Goal: Information Seeking & Learning: Learn about a topic

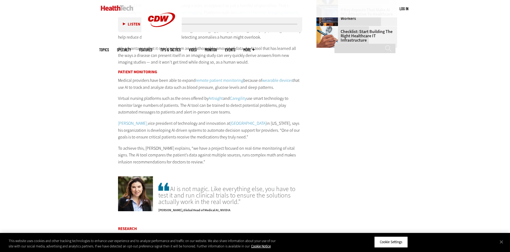
scroll to position [941, 0]
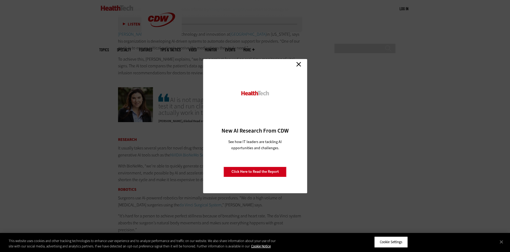
drag, startPoint x: 299, startPoint y: 65, endPoint x: 300, endPoint y: 70, distance: 5.4
click at [299, 65] on link "Close" at bounding box center [299, 64] width 8 height 8
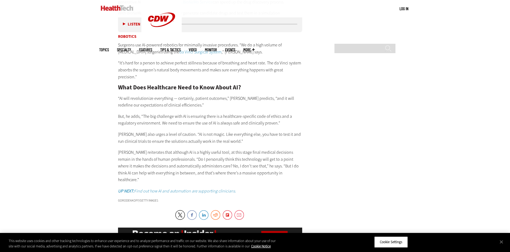
scroll to position [1029, 0]
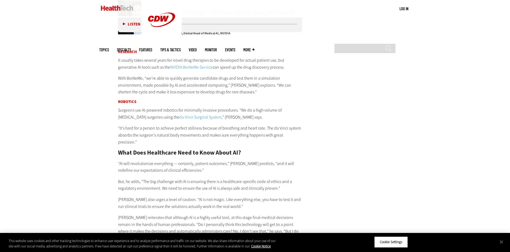
click at [170, 68] on link "NVIDIA BioNeMo Service" at bounding box center [191, 68] width 42 height 6
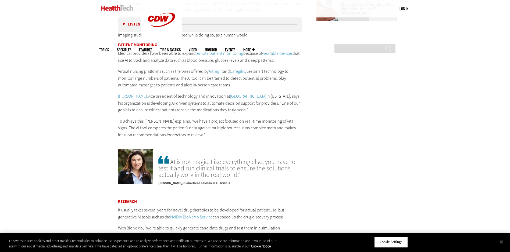
scroll to position [841, 0]
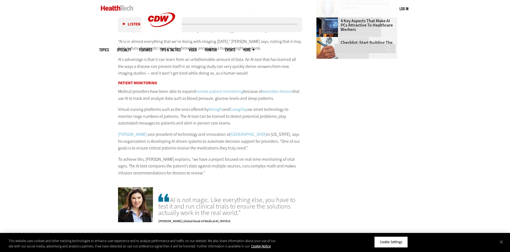
click at [131, 48] on span "Specialty" at bounding box center [124, 50] width 14 height 4
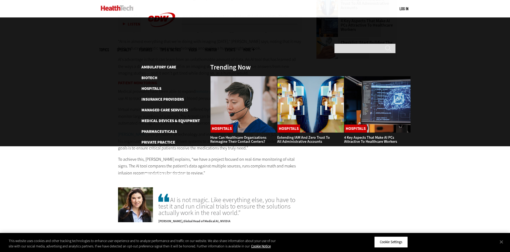
click at [131, 48] on span "Specialty" at bounding box center [124, 50] width 14 height 4
click at [149, 86] on link "Hospitals" at bounding box center [151, 88] width 20 height 5
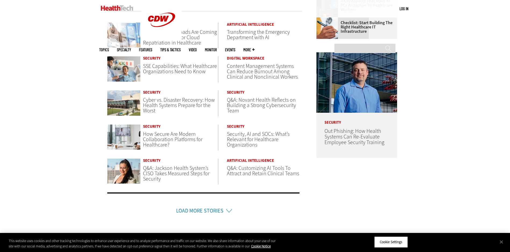
scroll to position [215, 0]
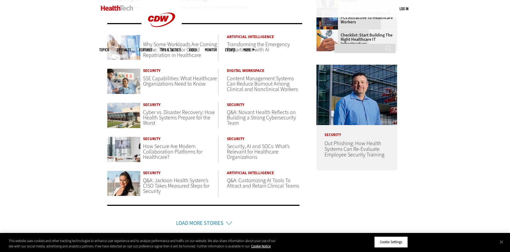
click at [256, 48] on span "Transforming the Emergency Department with AI" at bounding box center [258, 47] width 63 height 13
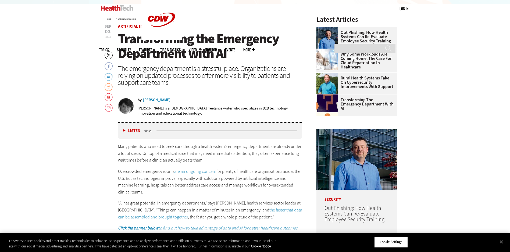
scroll to position [296, 0]
